Goal: Obtain resource: Download file/media

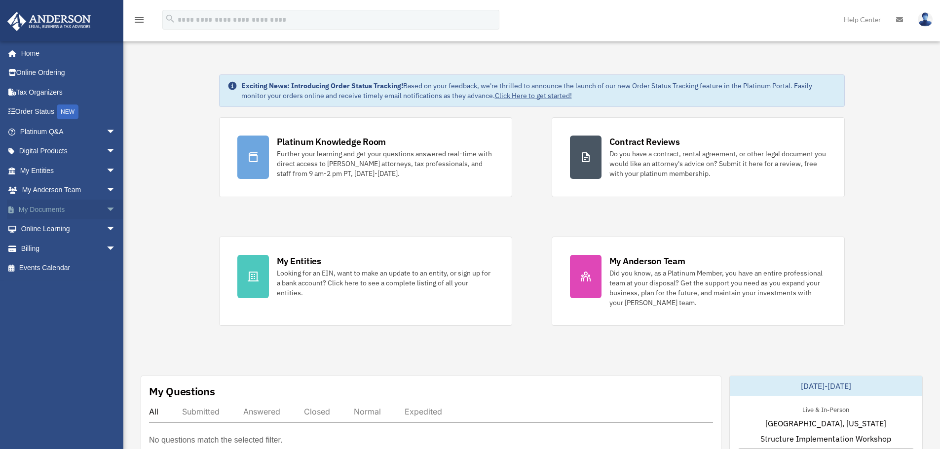
click at [62, 204] on link "My Documents arrow_drop_down" at bounding box center [69, 210] width 124 height 20
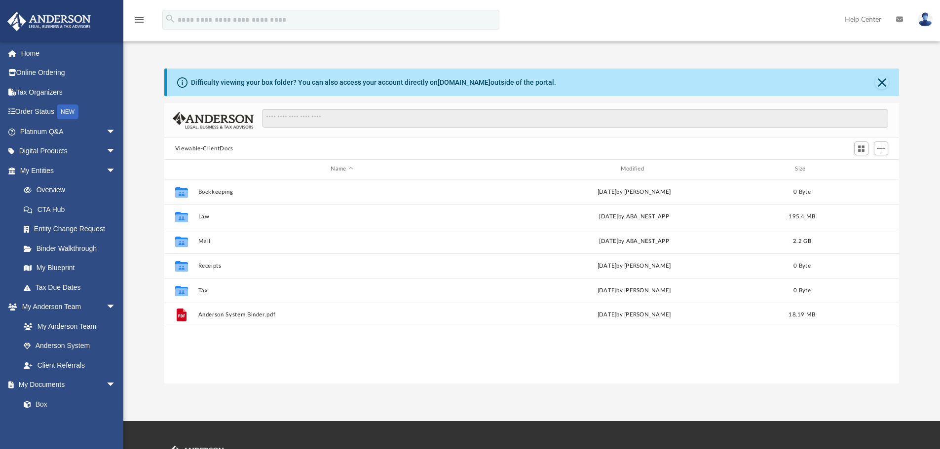
scroll to position [217, 727]
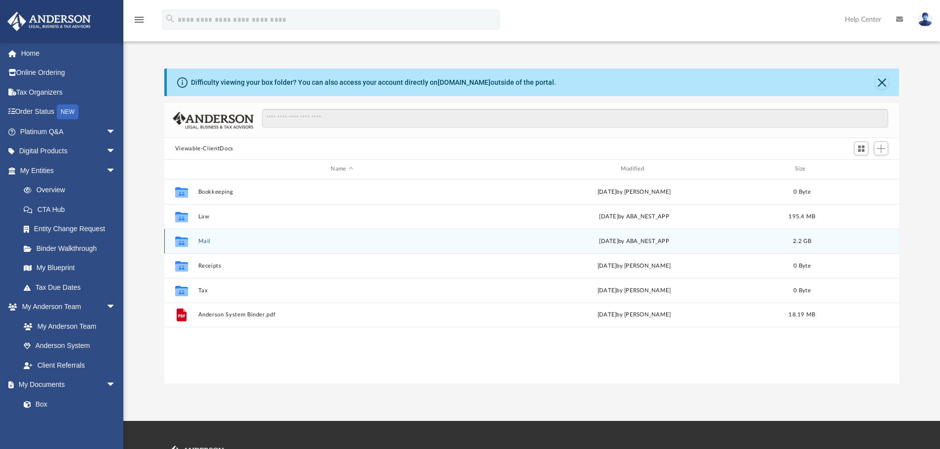
click at [218, 244] on button "Mail" at bounding box center [342, 241] width 288 height 6
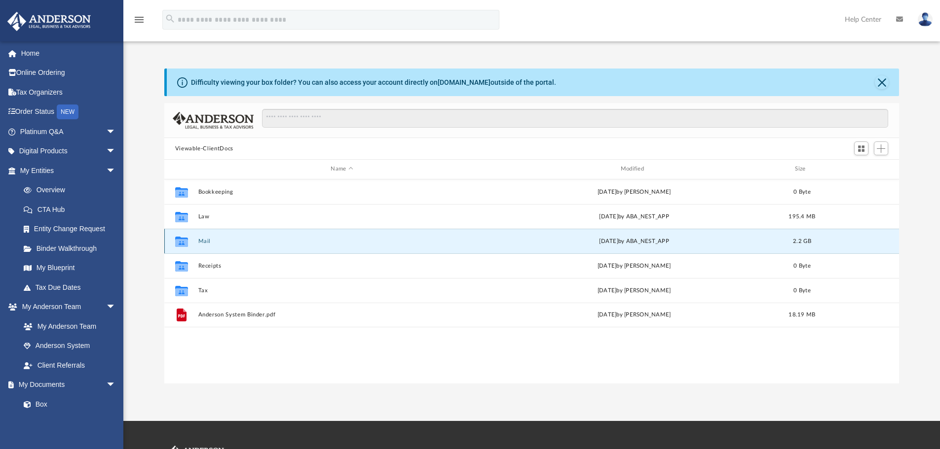
click at [218, 244] on button "Mail" at bounding box center [342, 241] width 288 height 6
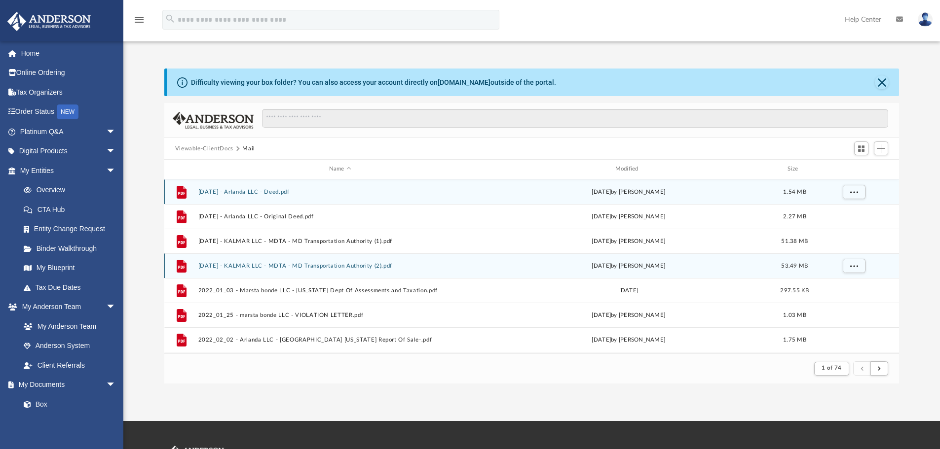
scroll to position [186, 727]
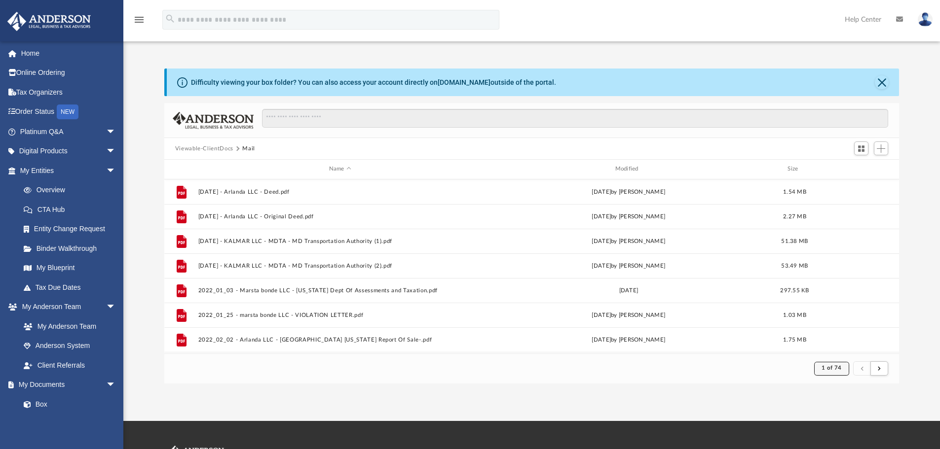
click at [835, 366] on span "1 of 74" at bounding box center [831, 367] width 20 height 5
click at [836, 345] on li "74" at bounding box center [839, 344] width 7 height 10
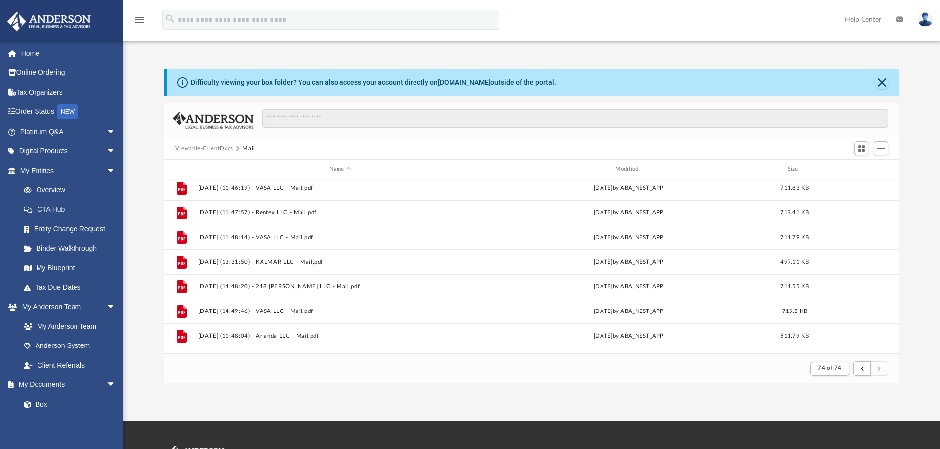
scroll to position [0, 0]
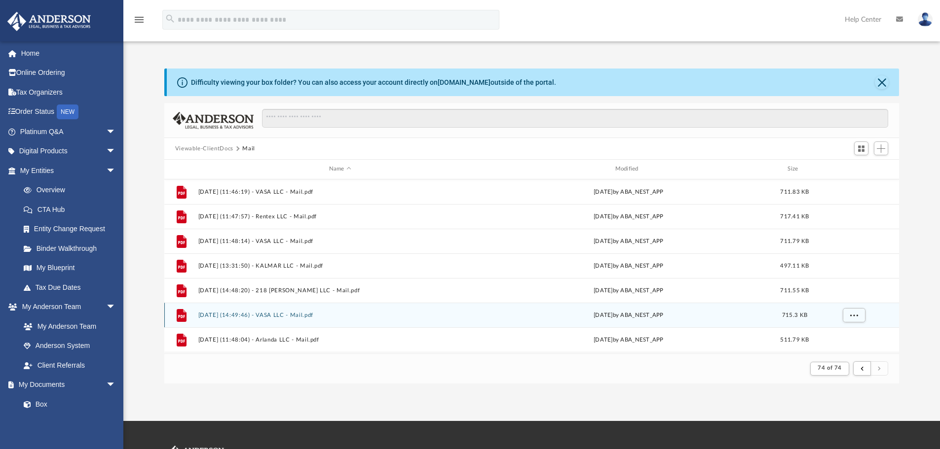
click at [758, 316] on div "Thu Aug 21 2025 by ABA_NEST_APP" at bounding box center [628, 315] width 284 height 9
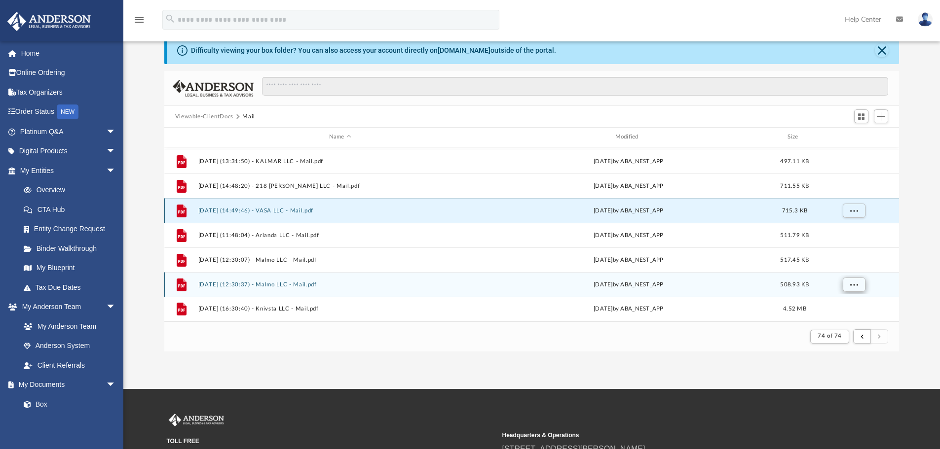
scroll to position [49, 0]
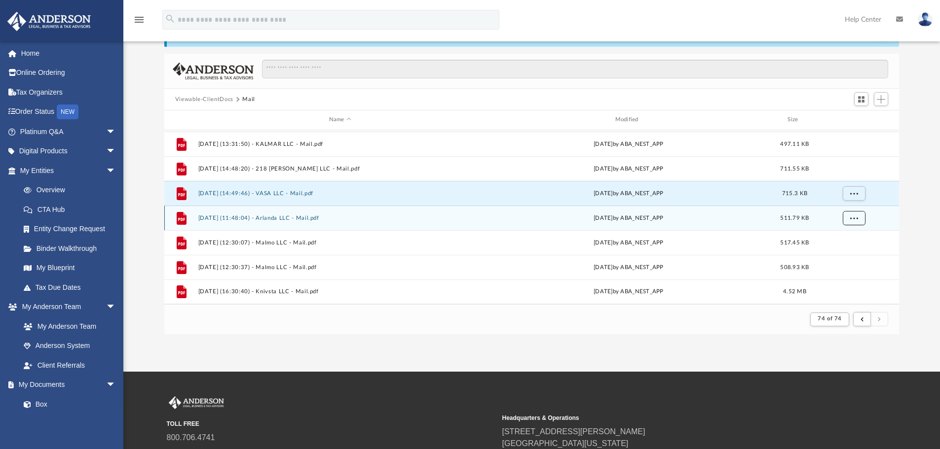
click at [851, 218] on span "More options" at bounding box center [853, 217] width 8 height 5
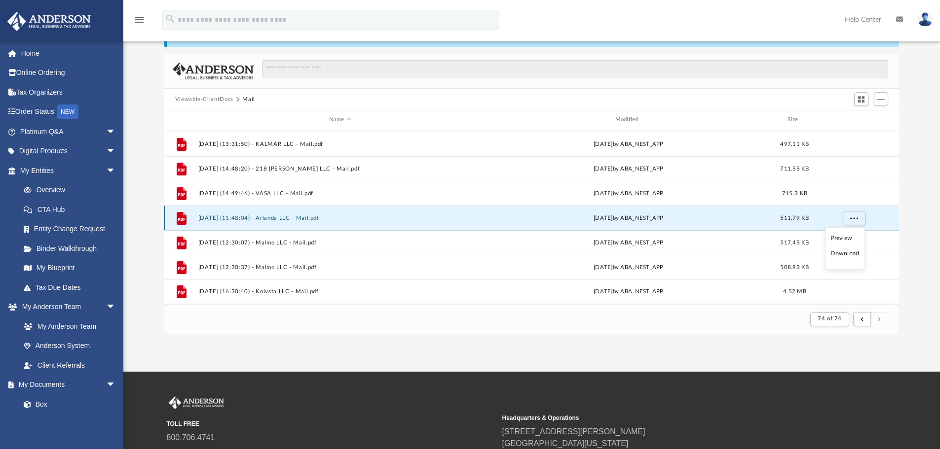
click at [284, 214] on div "File 2025.08.22 (11:48:04) - Arlanda LLC - Mail.pdf Fri Aug 22 2025 by ABA_NEST…" at bounding box center [531, 218] width 735 height 25
click at [285, 217] on button "2025.08.22 (11:48:04) - Arlanda LLC - Mail.pdf" at bounding box center [340, 218] width 284 height 6
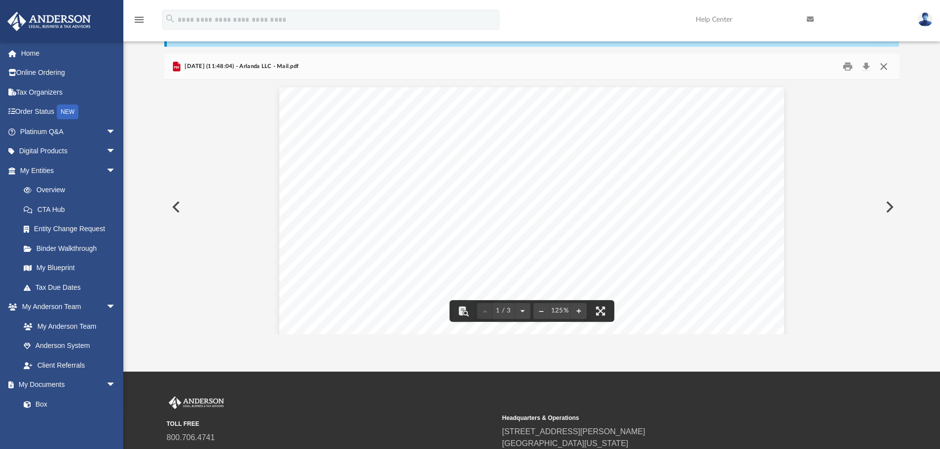
click at [881, 64] on button "Close" at bounding box center [883, 66] width 18 height 15
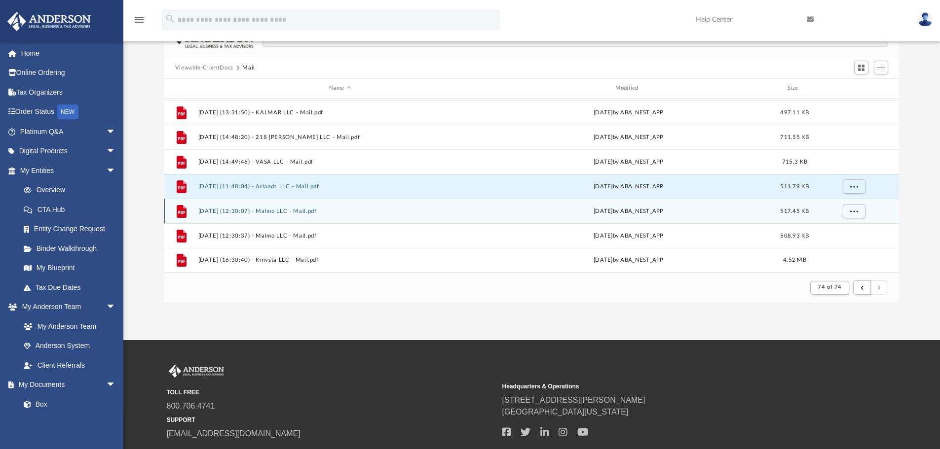
scroll to position [99, 0]
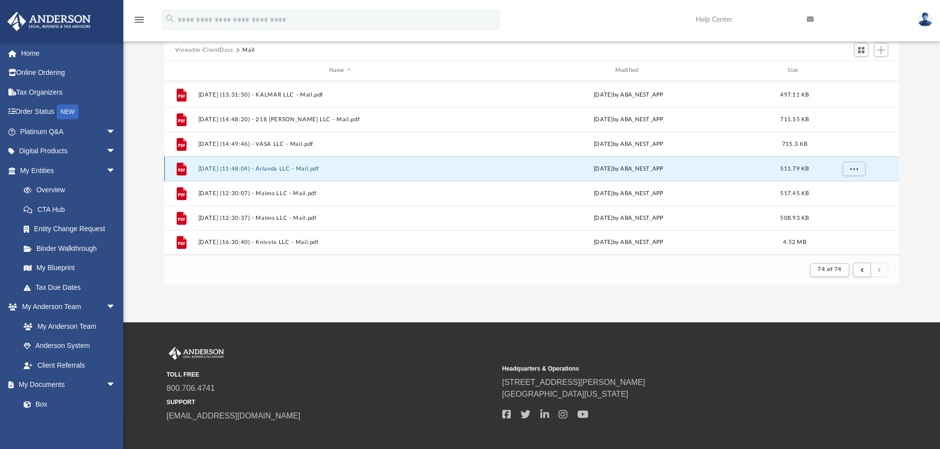
click at [276, 168] on button "2025.08.22 (11:48:04) - Arlanda LLC - Mail.pdf" at bounding box center [340, 169] width 284 height 6
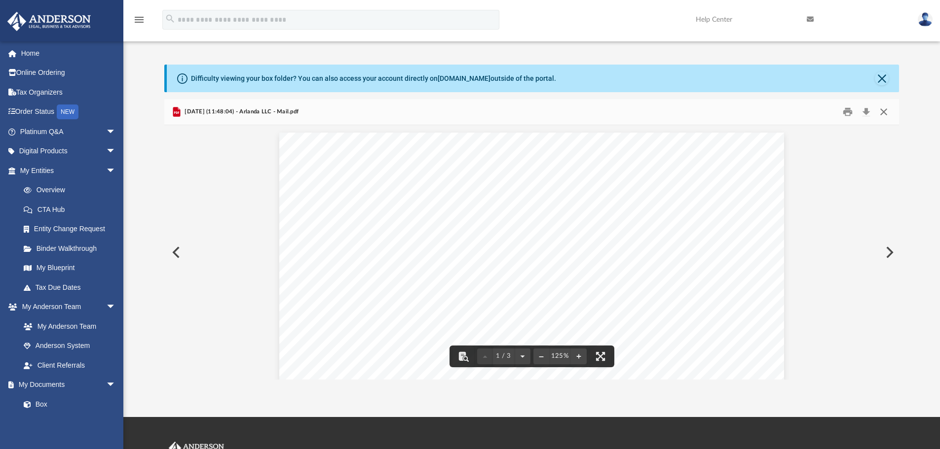
scroll to position [0, 0]
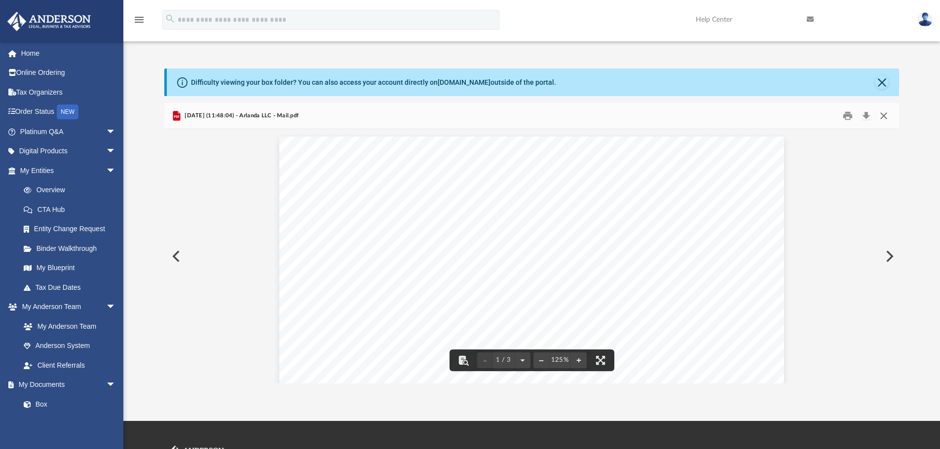
click at [887, 111] on button "Close" at bounding box center [883, 116] width 18 height 15
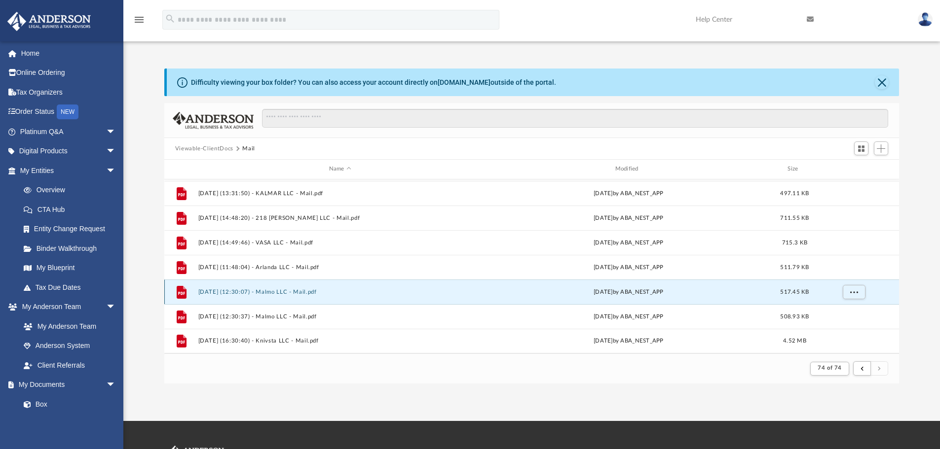
click at [270, 291] on button "2025.08.22 (12:30:07) - Malmo LLC - Mail.pdf" at bounding box center [340, 292] width 284 height 6
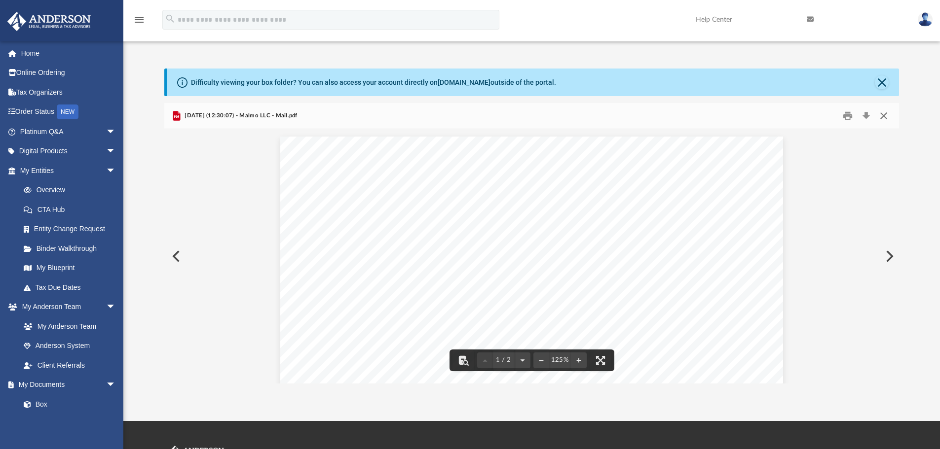
click at [881, 115] on button "Close" at bounding box center [883, 116] width 18 height 15
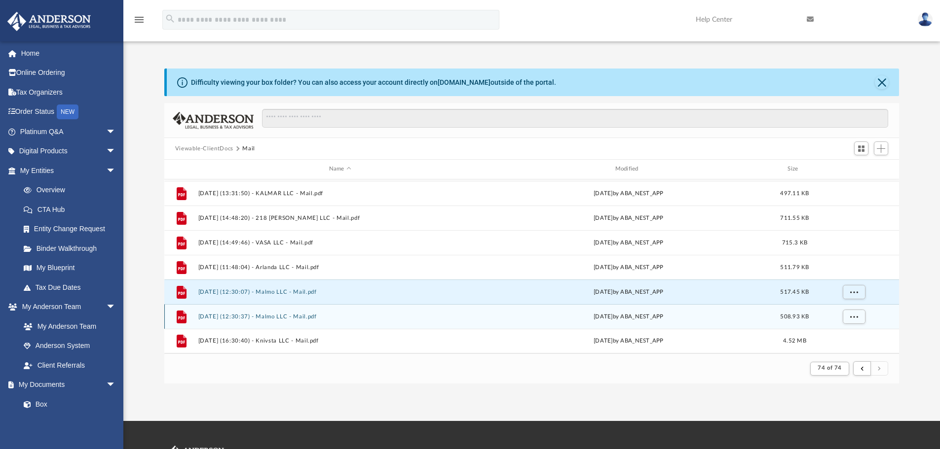
click at [282, 316] on button "2025.08.22 (12:30:37) - Malmo LLC - Mail.pdf" at bounding box center [340, 317] width 284 height 6
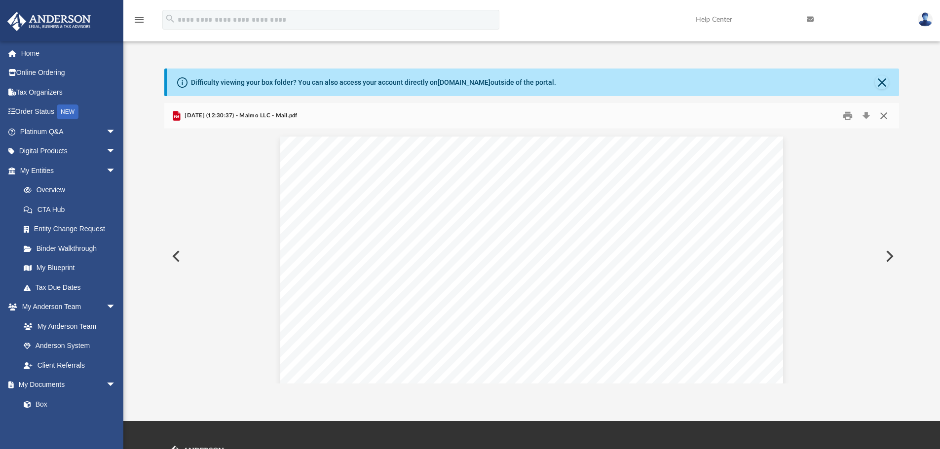
click at [886, 118] on button "Close" at bounding box center [883, 116] width 18 height 15
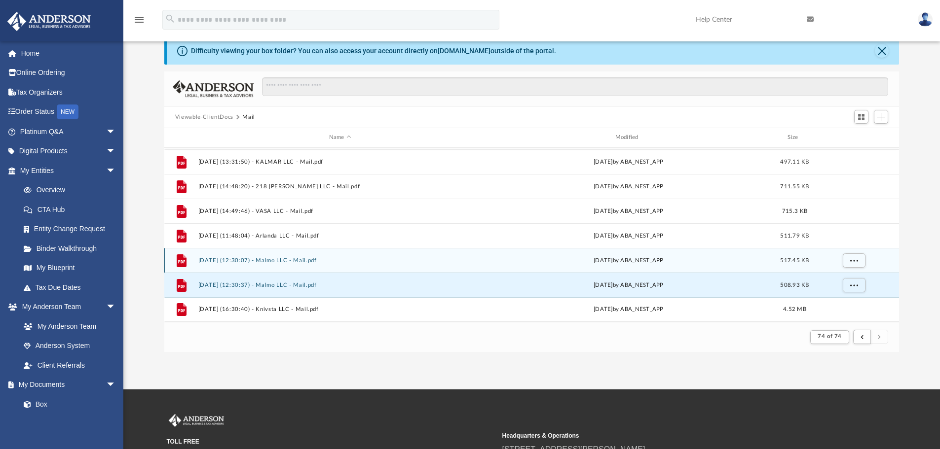
scroll to position [49, 0]
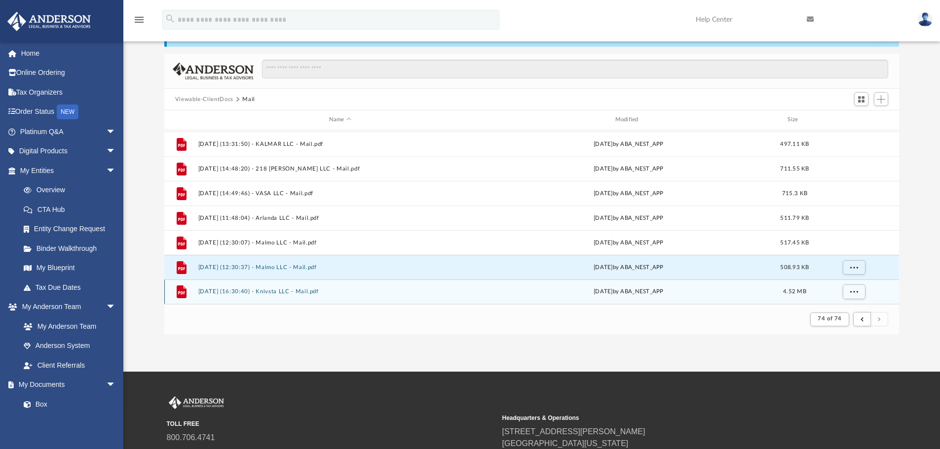
click at [242, 292] on button "2025.08.22 (16:30:40) - Knivsta LLC - Mail.pdf" at bounding box center [340, 292] width 284 height 6
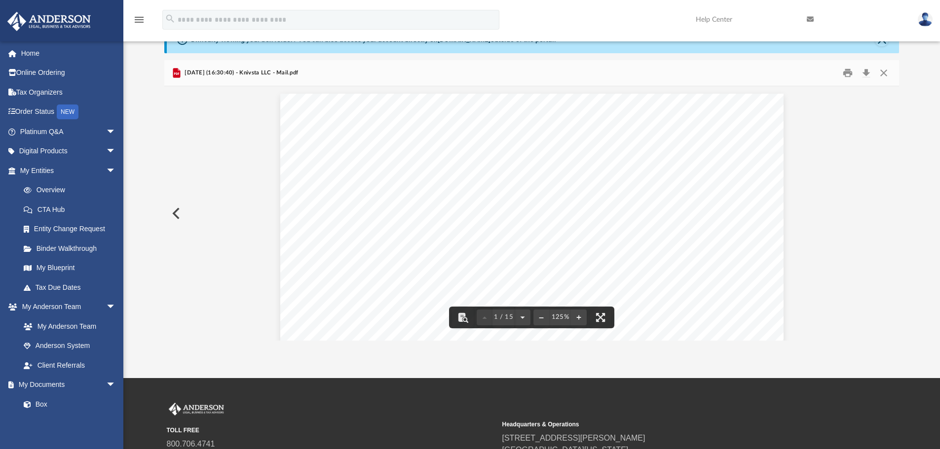
scroll to position [0, 0]
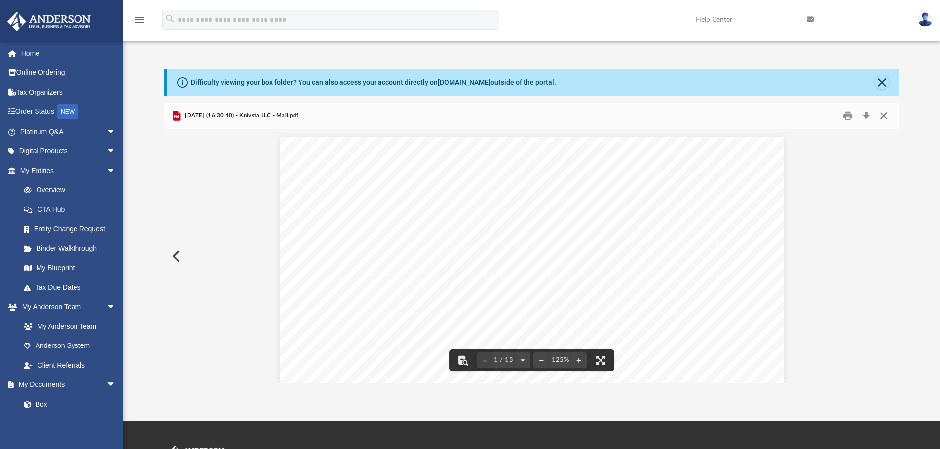
click at [882, 113] on button "Close" at bounding box center [883, 116] width 18 height 15
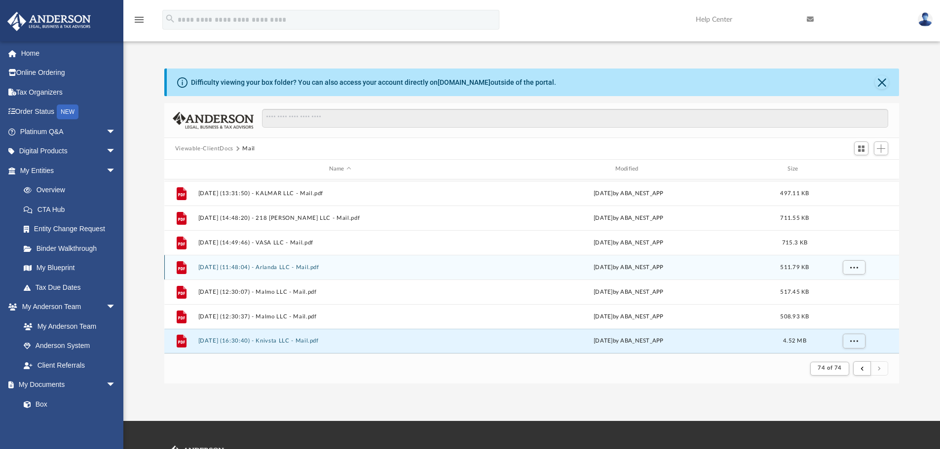
click at [259, 267] on button "2025.08.22 (11:48:04) - Arlanda LLC - Mail.pdf" at bounding box center [340, 267] width 284 height 6
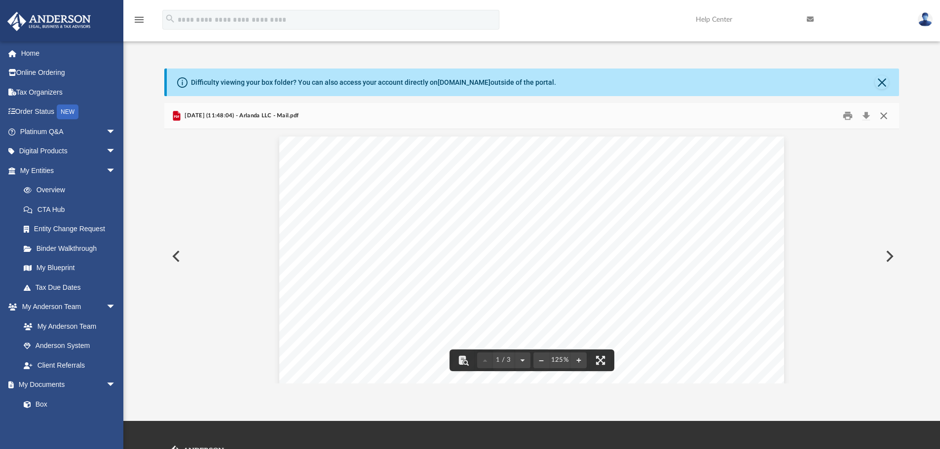
click at [882, 116] on button "Close" at bounding box center [883, 116] width 18 height 15
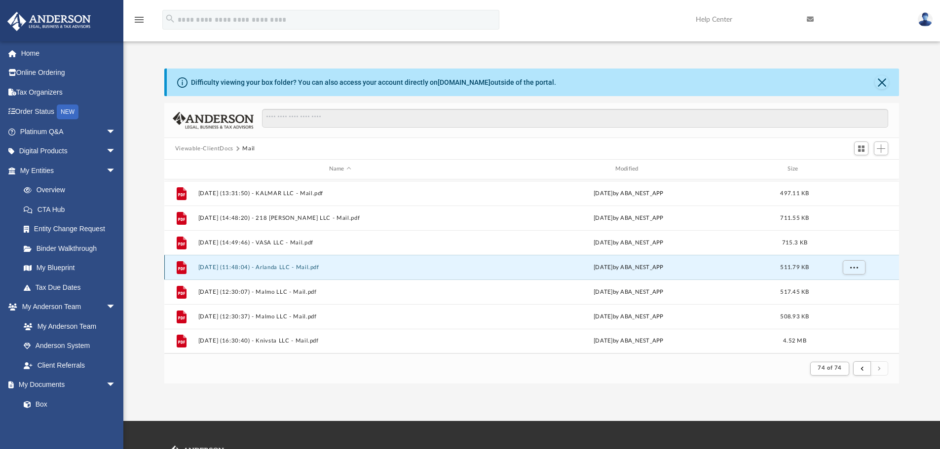
click at [265, 271] on div "File 2025.08.22 (11:48:04) - Arlanda LLC - Mail.pdf Fri Aug 22 2025 by ABA_NEST…" at bounding box center [531, 267] width 735 height 25
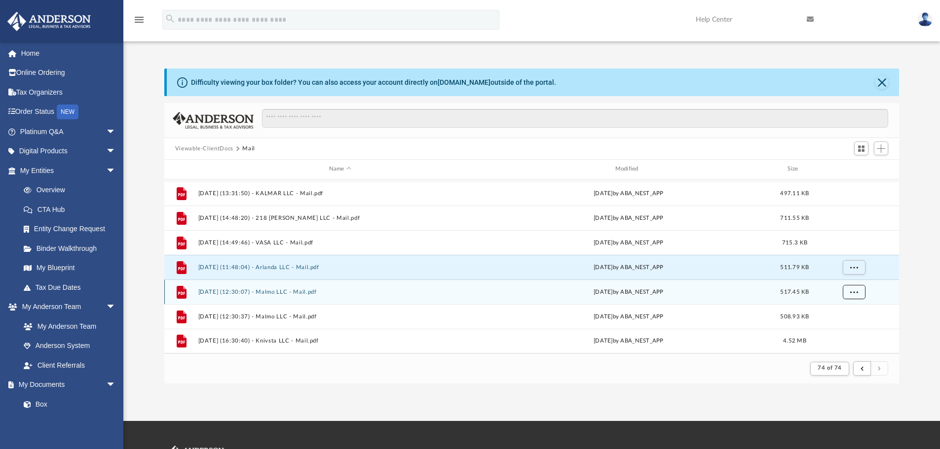
click at [852, 288] on button "More options" at bounding box center [853, 292] width 23 height 15
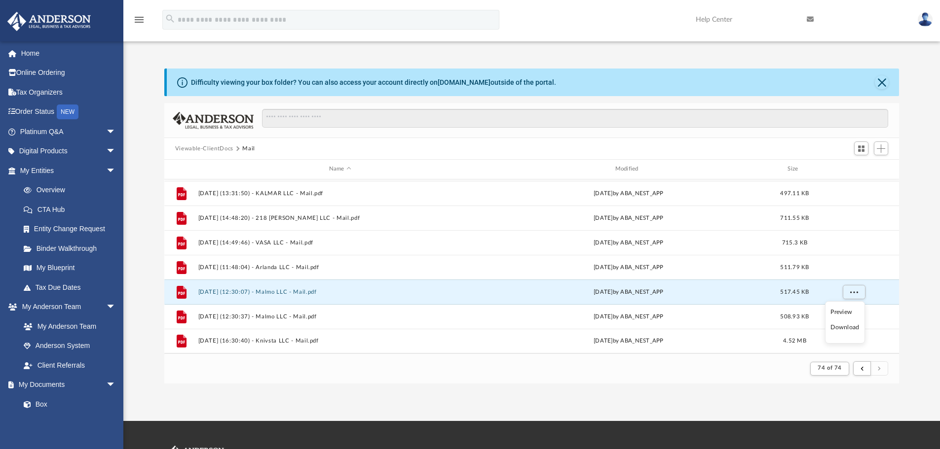
click at [841, 310] on li "Preview" at bounding box center [844, 312] width 29 height 10
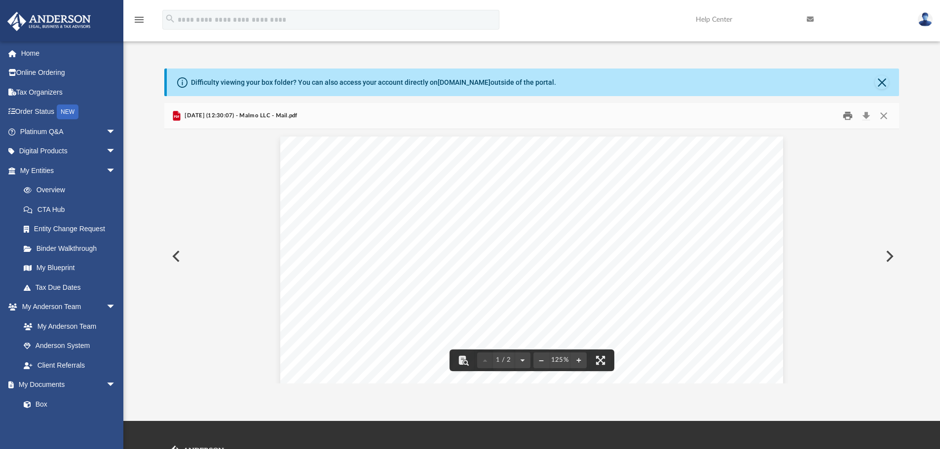
click at [849, 119] on button "Print" at bounding box center [847, 116] width 20 height 15
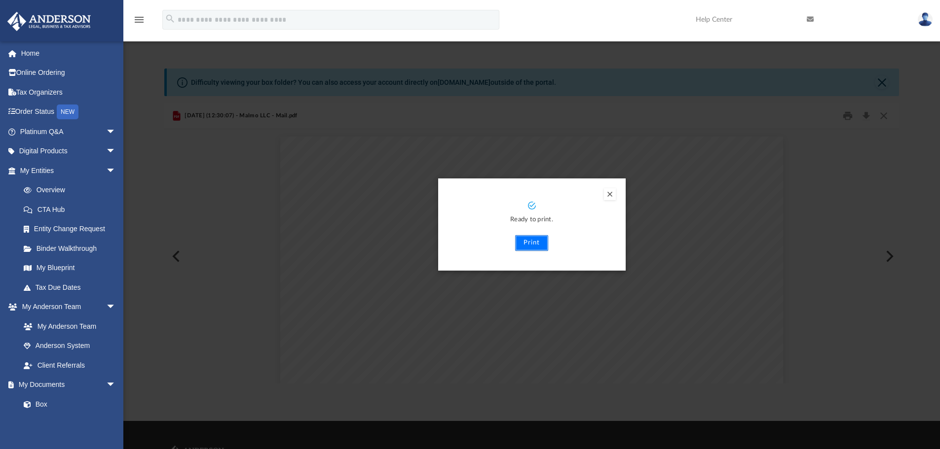
click at [531, 245] on button "Print" at bounding box center [531, 243] width 33 height 16
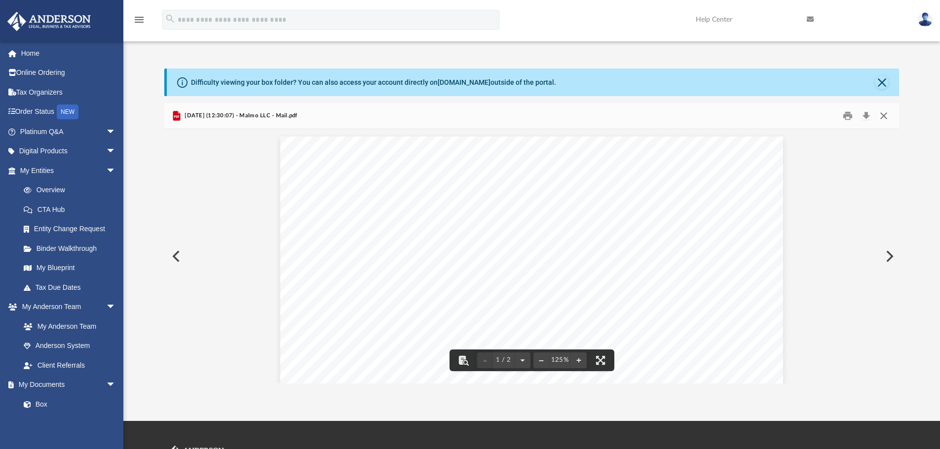
click at [886, 117] on button "Close" at bounding box center [883, 116] width 18 height 15
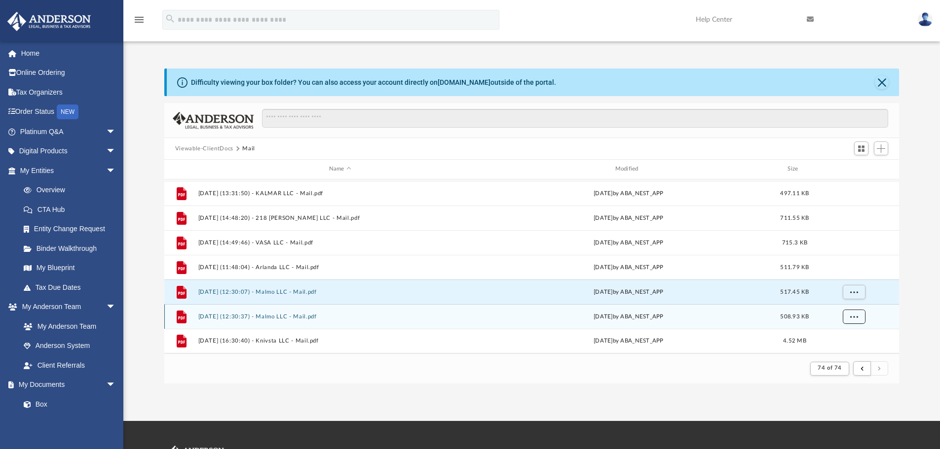
click at [855, 316] on span "More options" at bounding box center [853, 316] width 8 height 5
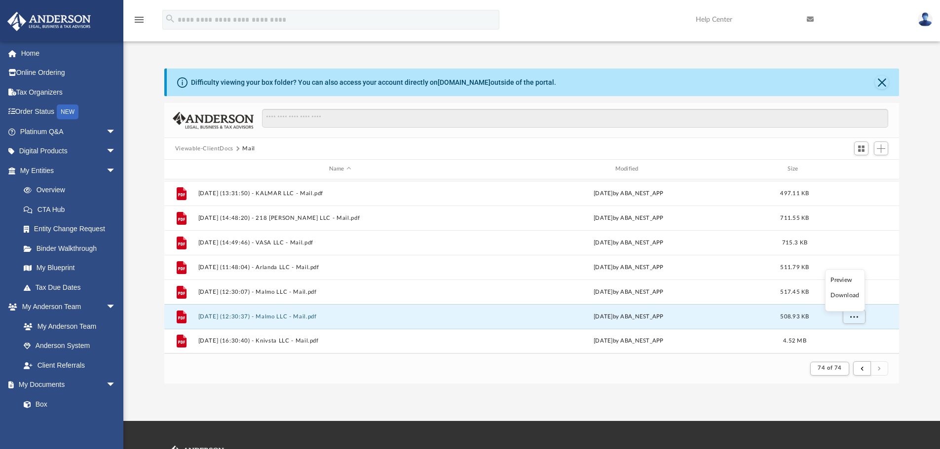
click at [837, 281] on li "Preview" at bounding box center [844, 280] width 29 height 10
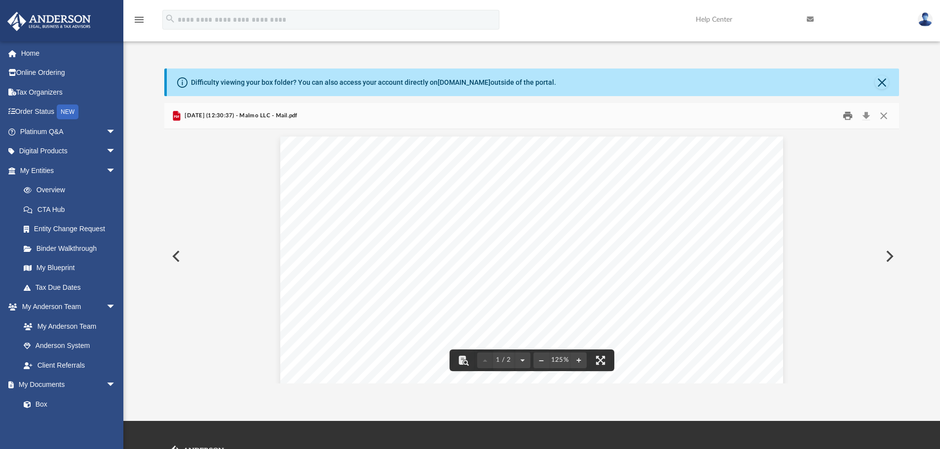
click at [846, 120] on button "Print" at bounding box center [847, 116] width 20 height 15
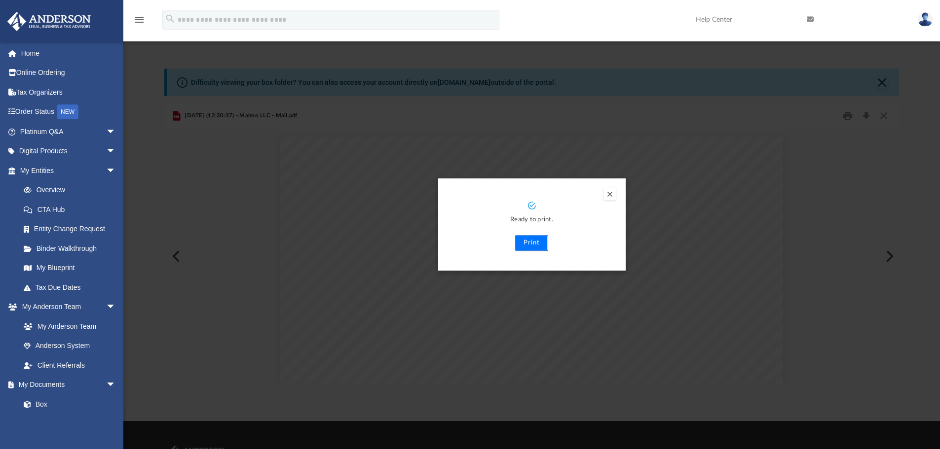
click at [542, 245] on button "Print" at bounding box center [531, 243] width 33 height 16
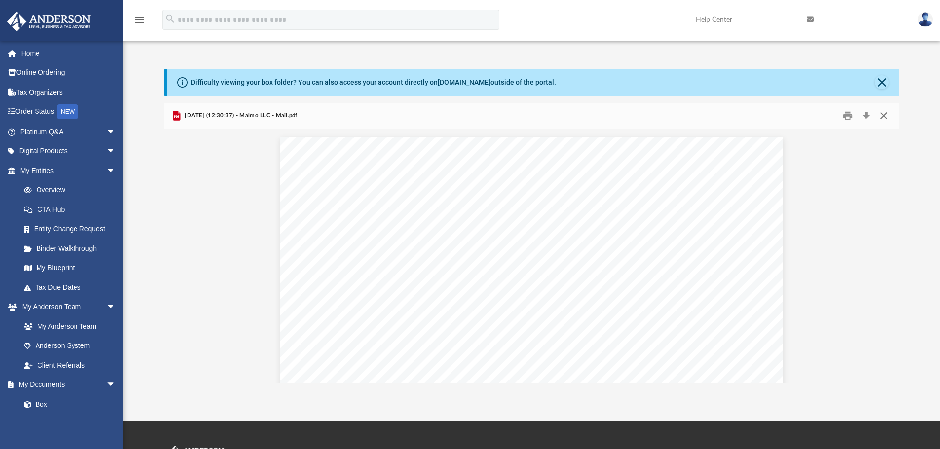
click at [884, 116] on button "Close" at bounding box center [883, 116] width 18 height 15
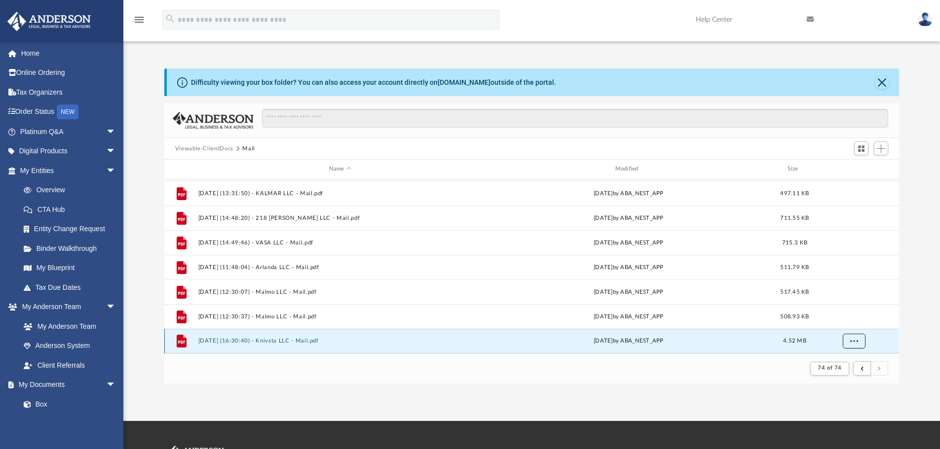
click at [856, 340] on span "More options" at bounding box center [853, 340] width 8 height 5
click at [840, 301] on li "Preview" at bounding box center [844, 304] width 29 height 10
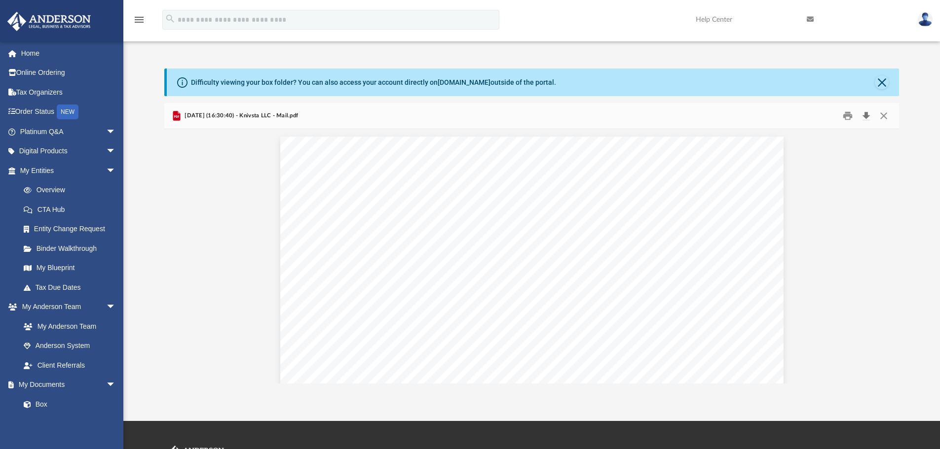
click at [868, 116] on button "Download" at bounding box center [866, 116] width 18 height 15
click at [845, 115] on button "Print" at bounding box center [847, 116] width 20 height 15
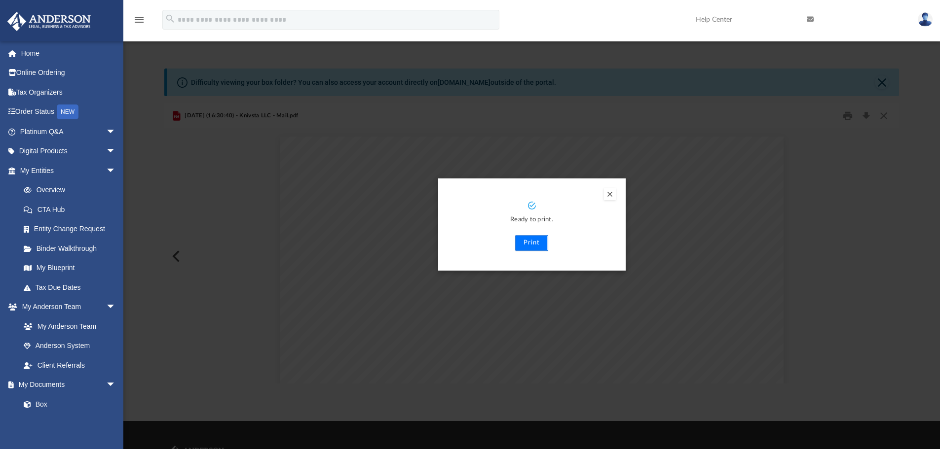
click at [535, 242] on button "Print" at bounding box center [531, 243] width 33 height 16
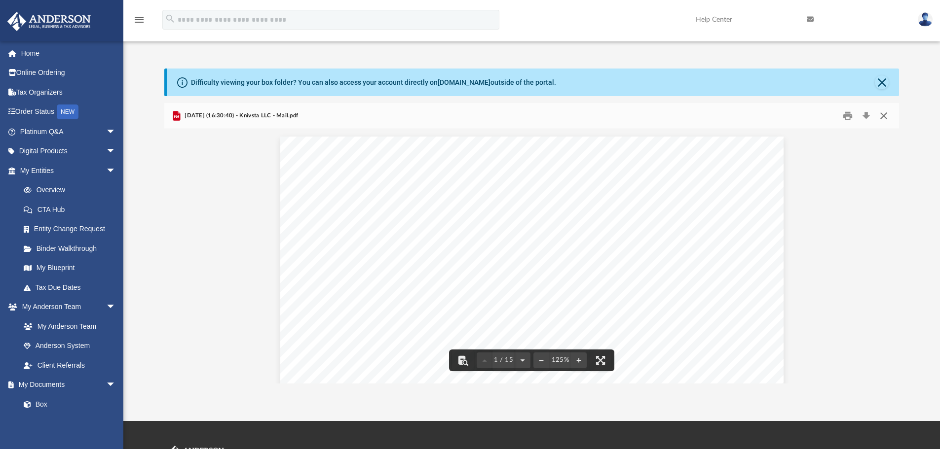
click at [885, 114] on button "Close" at bounding box center [883, 116] width 18 height 15
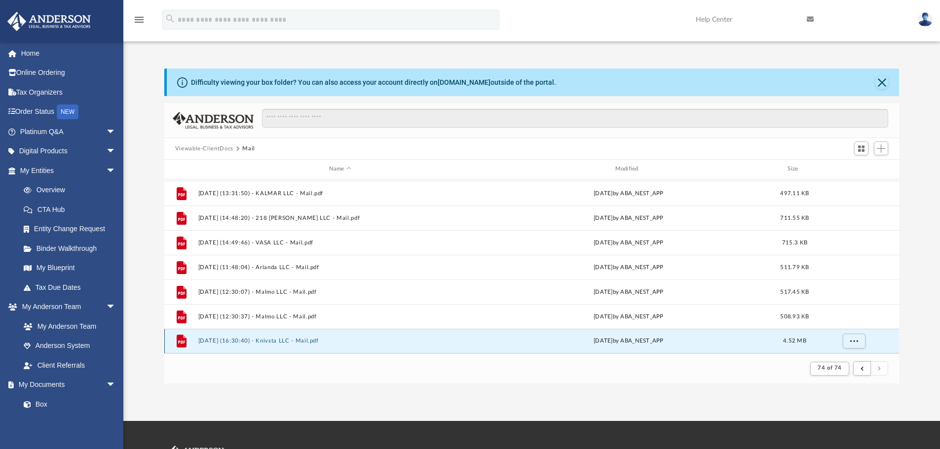
click at [288, 342] on button "2025.08.22 (16:30:40) - Knivsta LLC - Mail.pdf" at bounding box center [340, 341] width 284 height 6
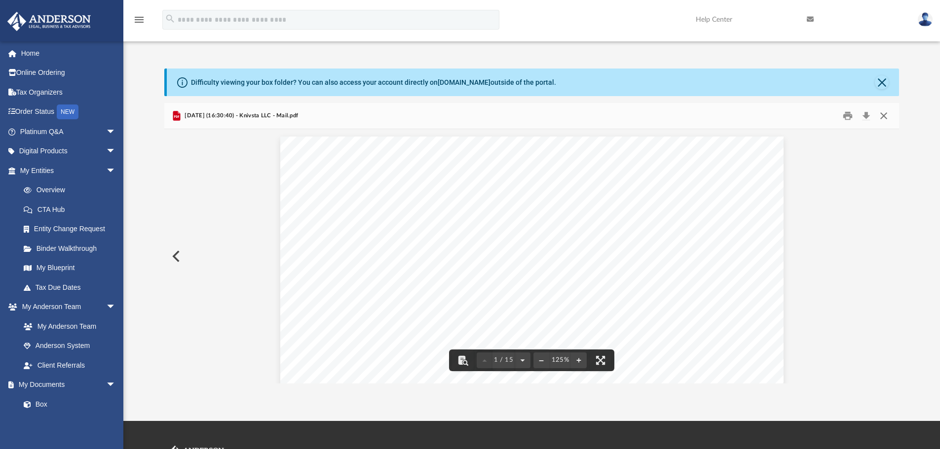
click at [884, 116] on button "Close" at bounding box center [883, 116] width 18 height 15
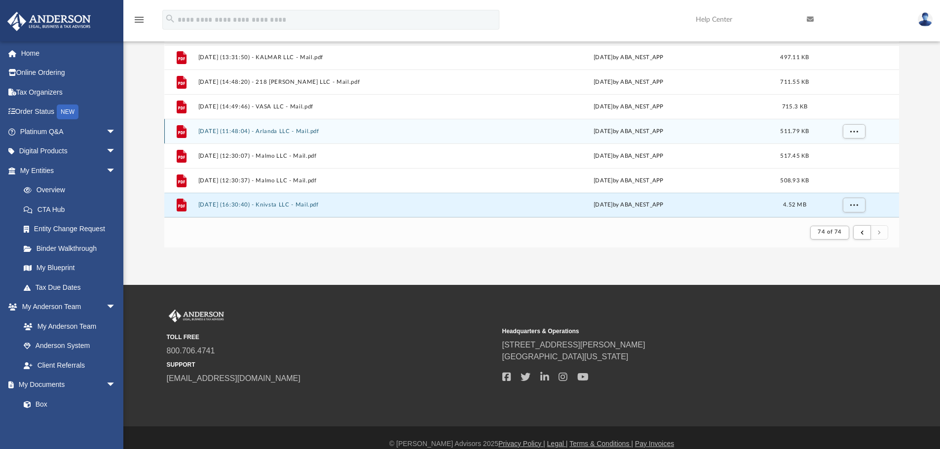
scroll to position [148, 0]
